Goal: Information Seeking & Learning: Learn about a topic

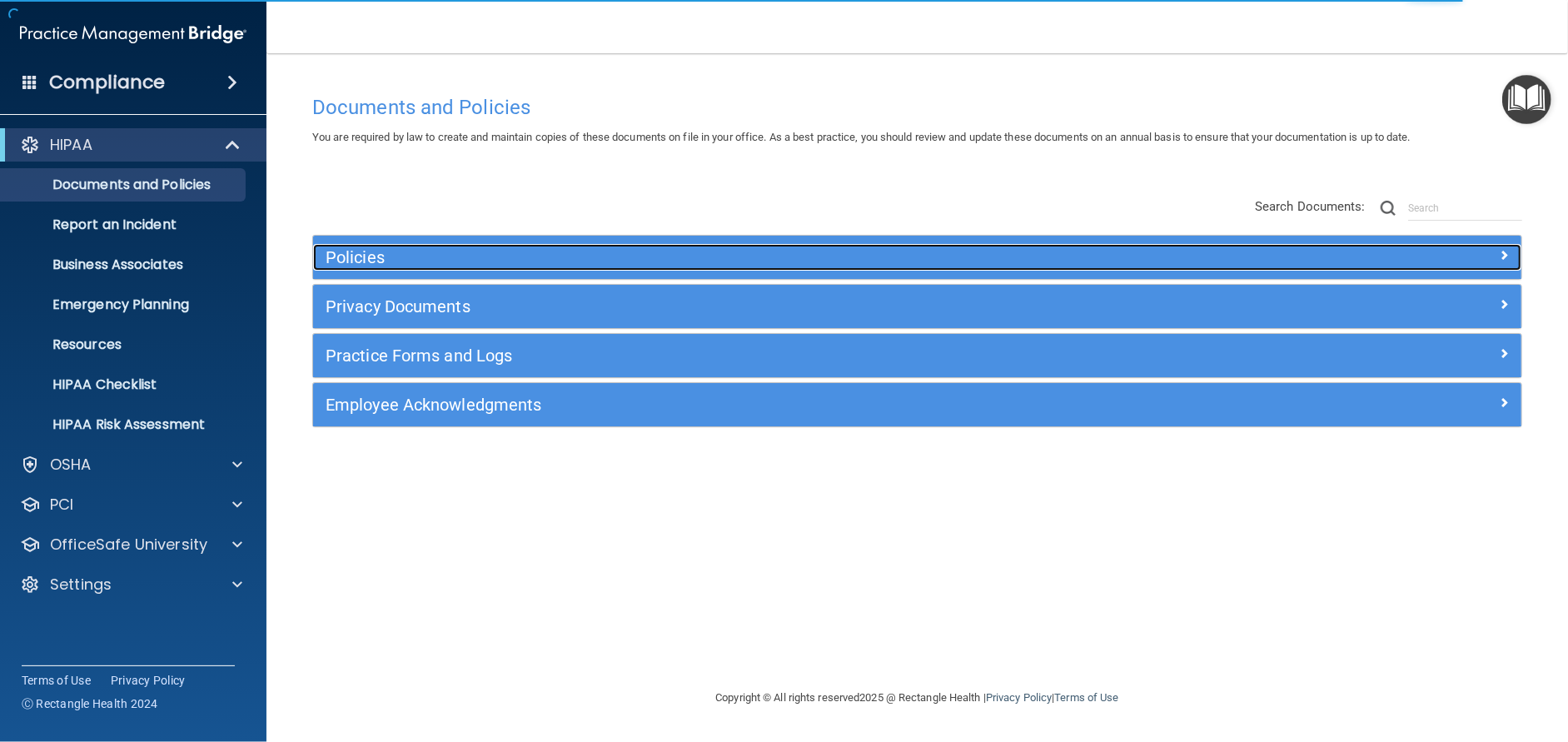
click at [390, 250] on h5 "Policies" at bounding box center [765, 257] width 881 height 18
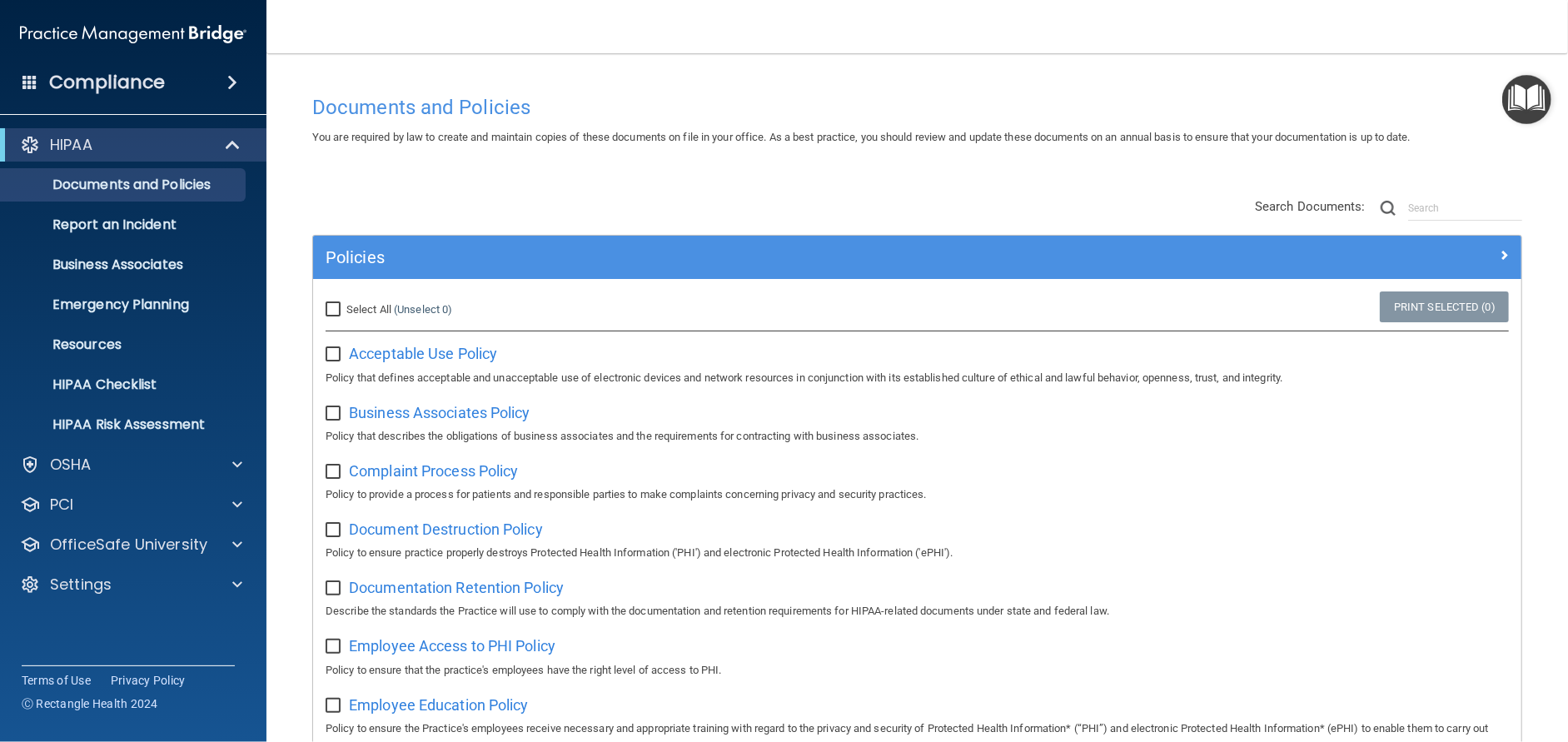
click at [122, 78] on h4 "Compliance" at bounding box center [107, 82] width 116 height 23
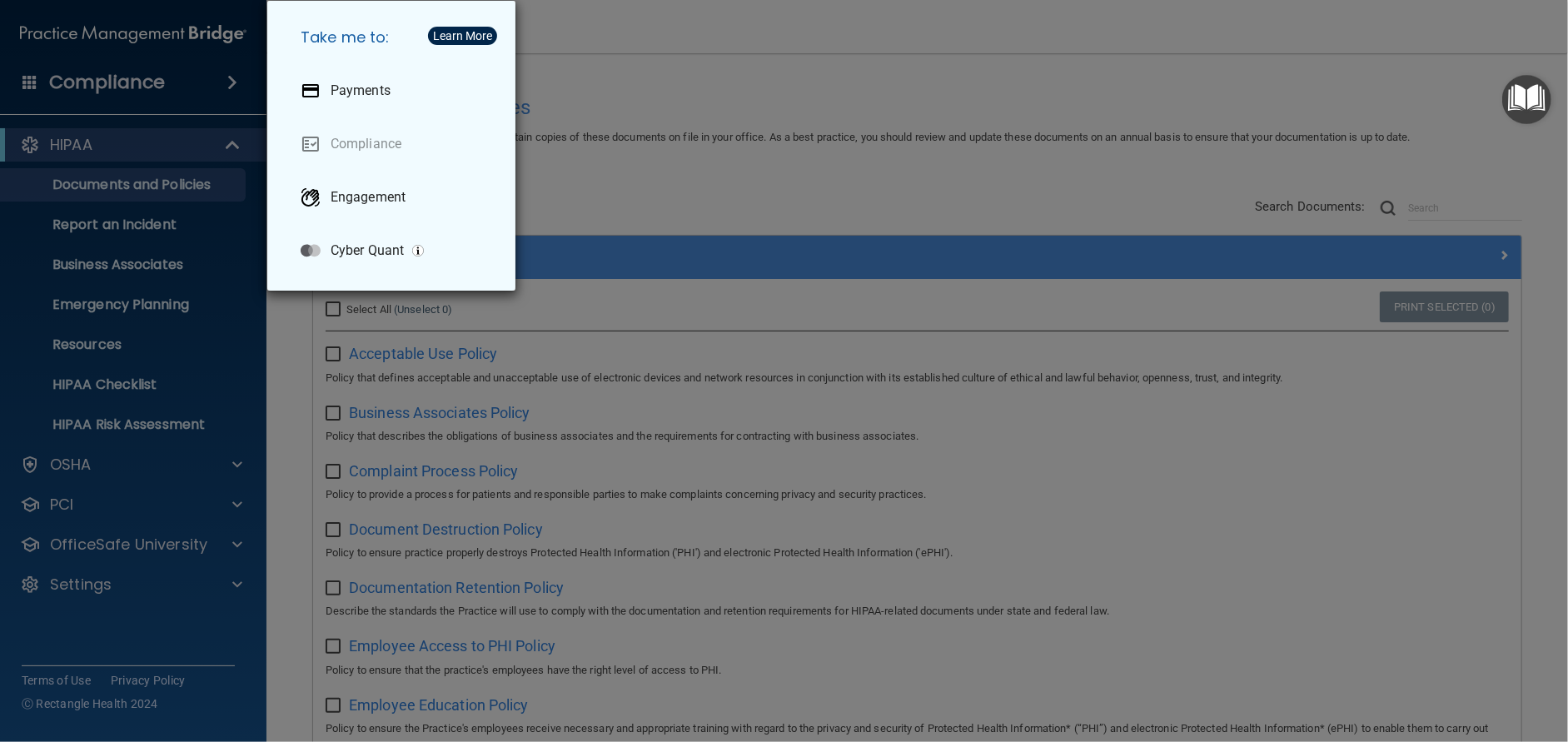
click at [131, 495] on div "Take me to: Payments Compliance Engagement Cyber Quant" at bounding box center [784, 371] width 1568 height 742
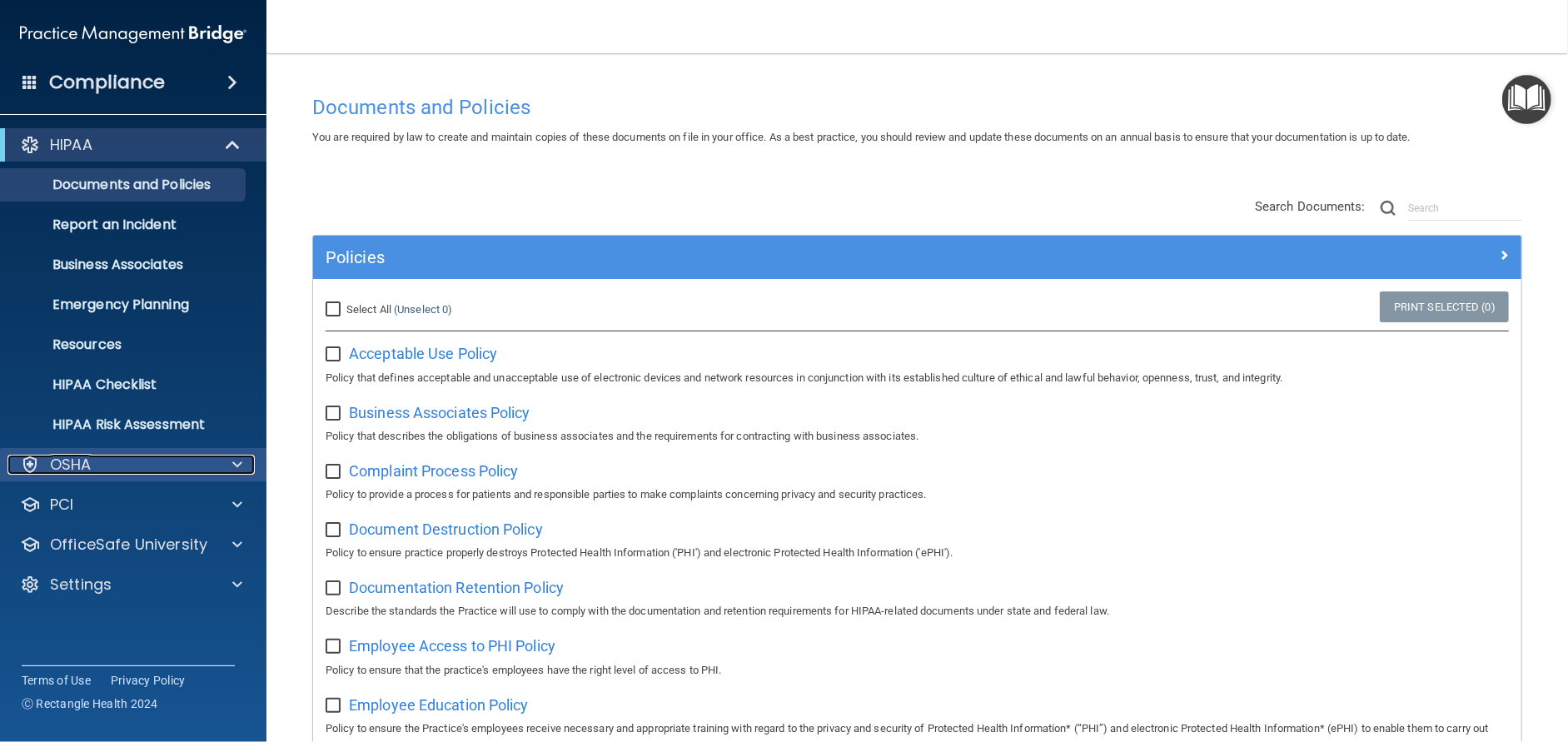
click at [63, 459] on p "OSHA" at bounding box center [70, 465] width 42 height 20
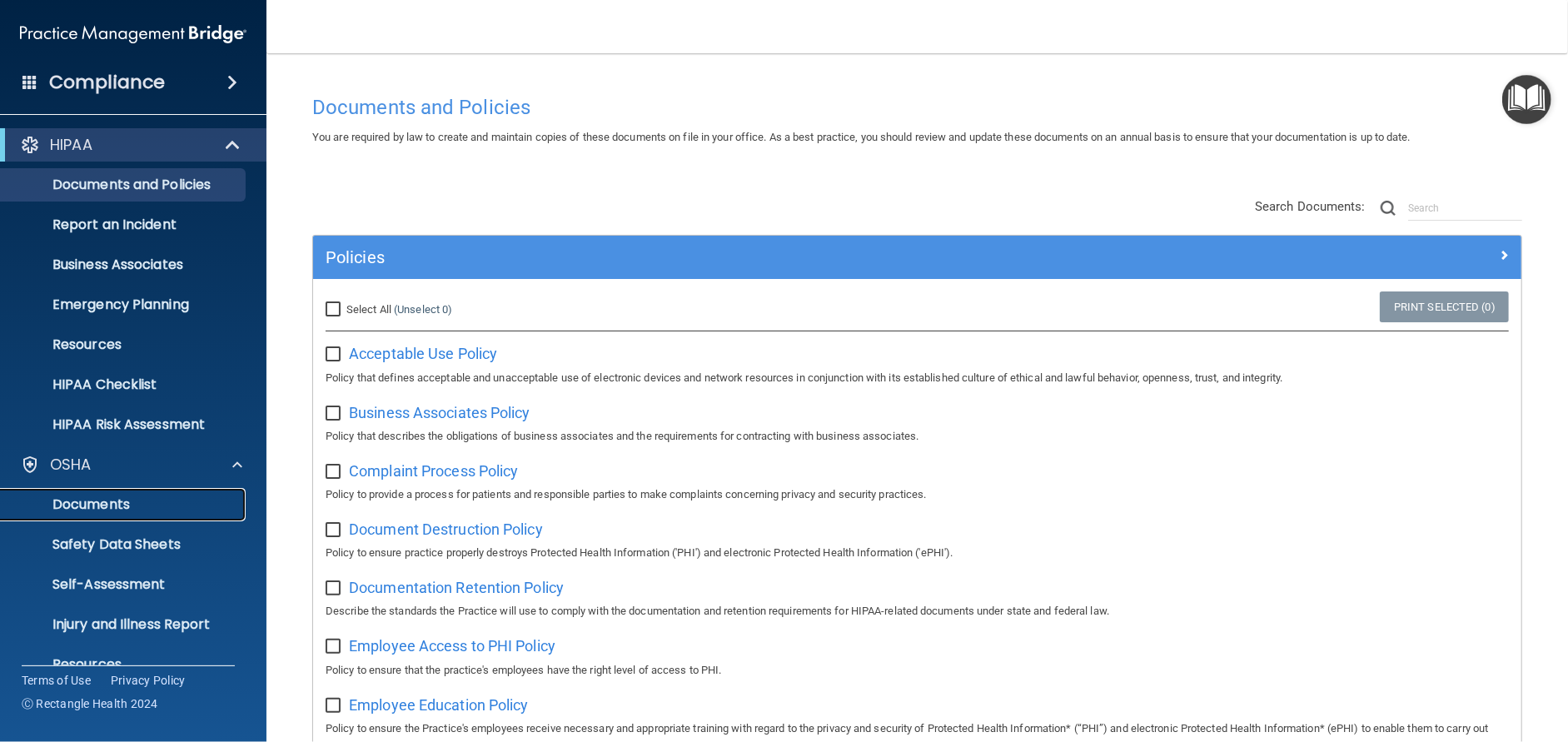
click at [83, 504] on p "Documents" at bounding box center [123, 505] width 227 height 17
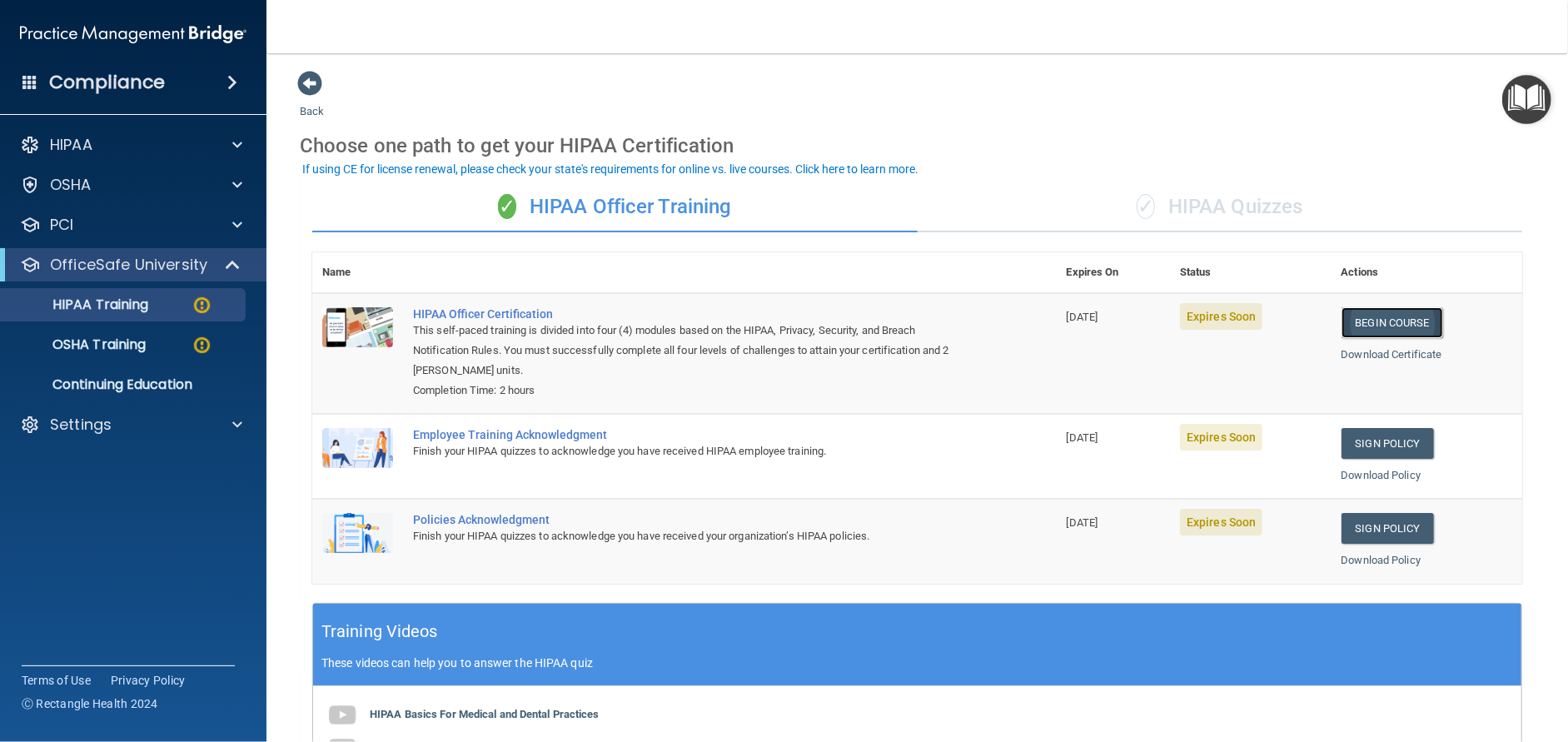
click at [1390, 311] on link "Begin Course" at bounding box center [1392, 322] width 102 height 30
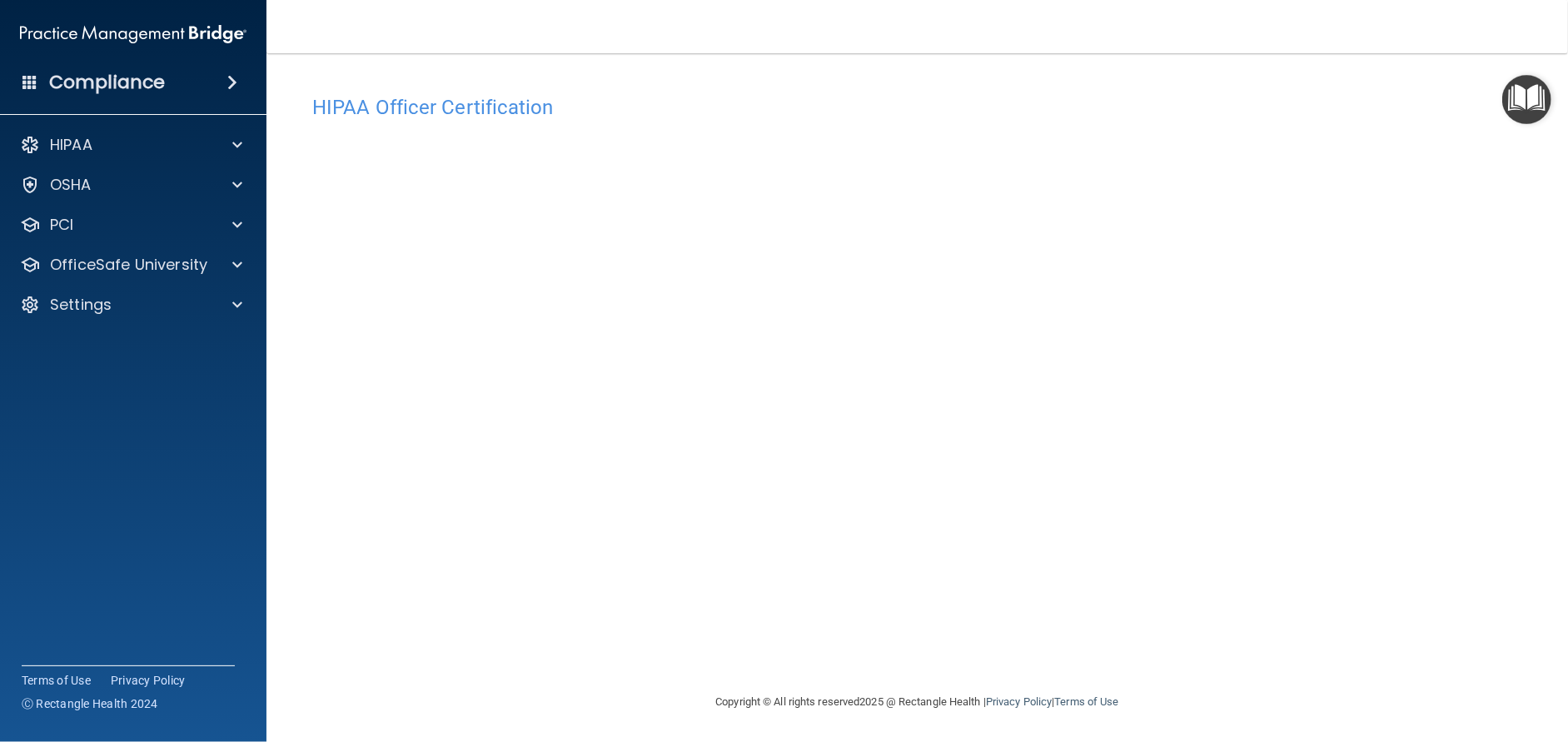
click at [1335, 699] on footer "Copyright © All rights reserved 2025 @ Rectangle Health | Privacy Policy | Term…" at bounding box center [917, 700] width 1235 height 50
